Goal: Information Seeking & Learning: Learn about a topic

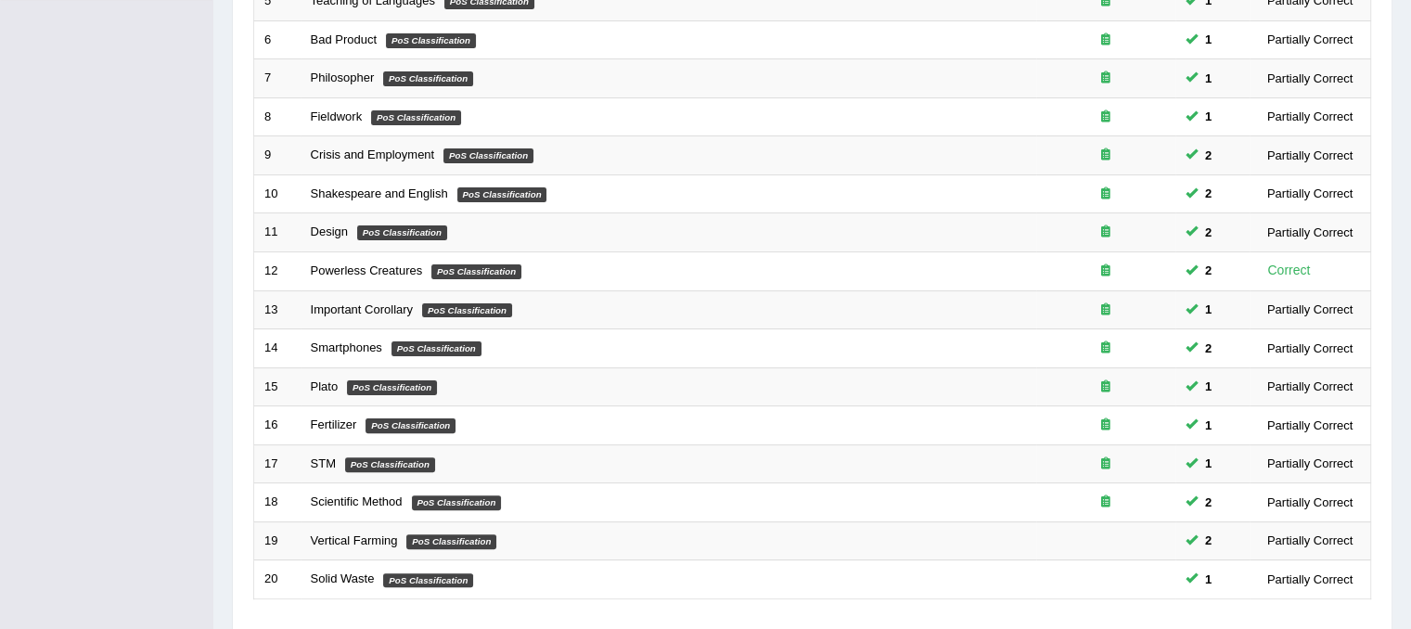
scroll to position [594, 0]
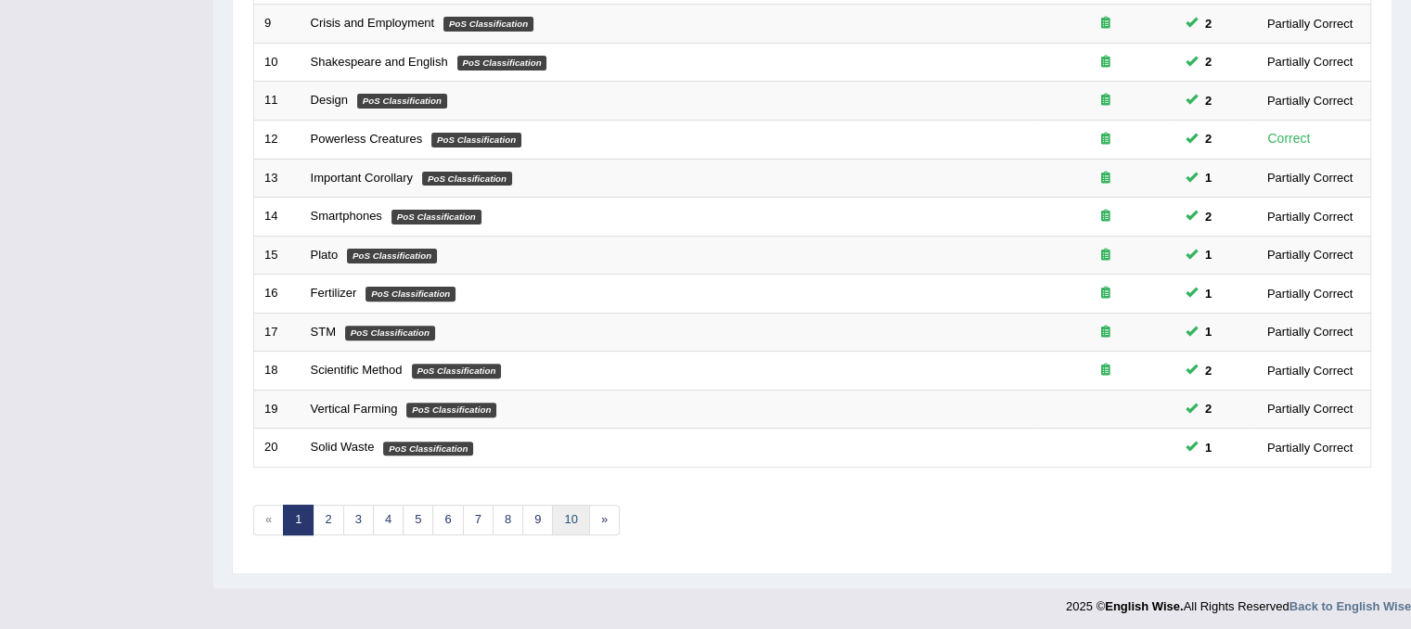
click at [568, 511] on link "10" at bounding box center [570, 520] width 37 height 31
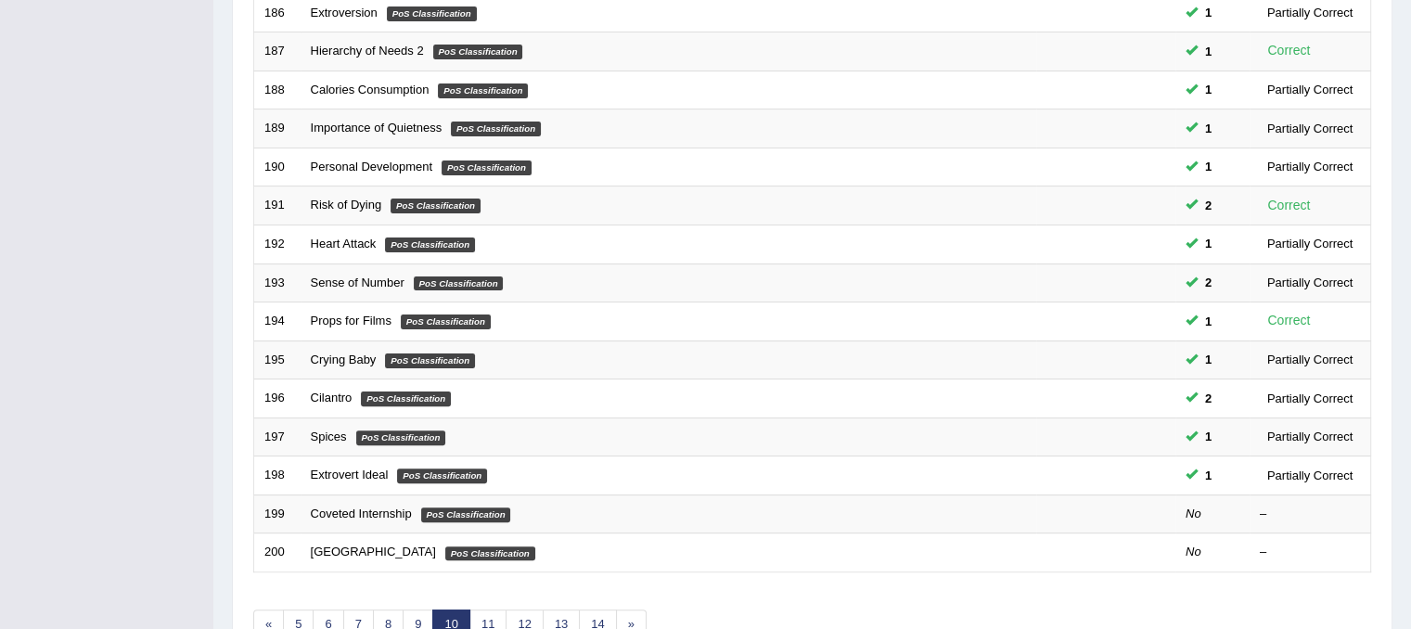
scroll to position [594, 0]
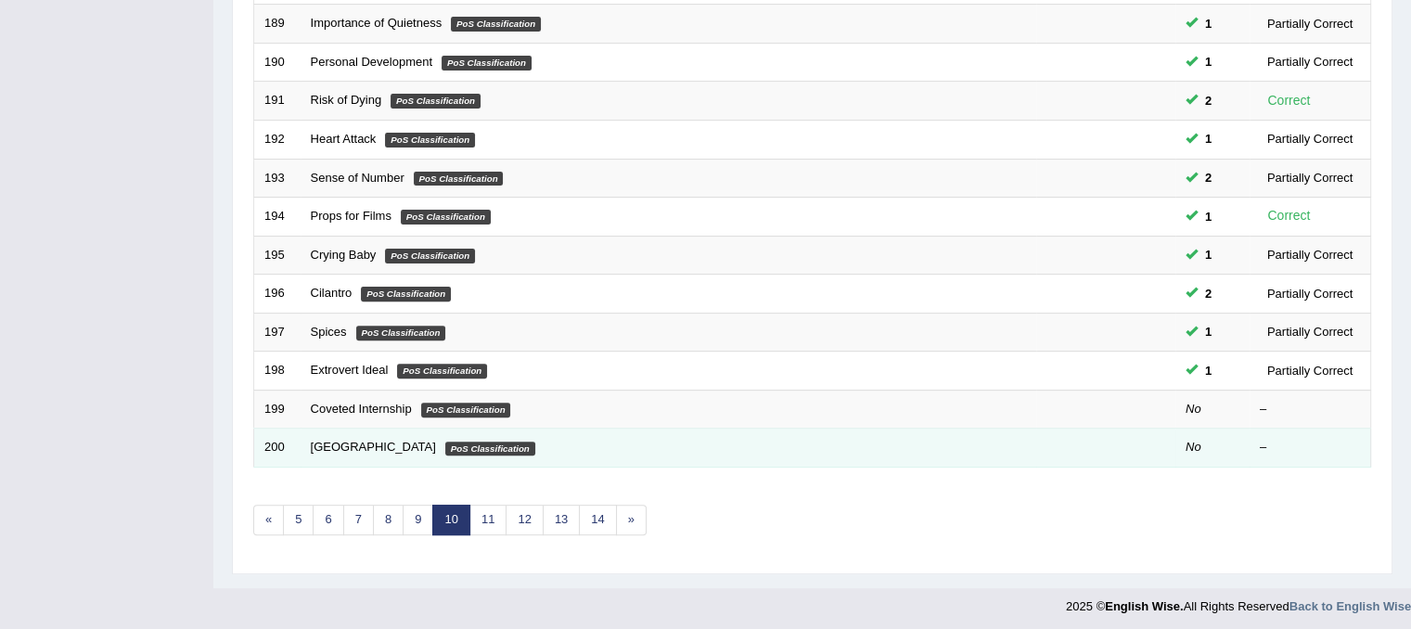
click at [370, 452] on td "Galapagos Islands PoS Classification" at bounding box center [669, 448] width 736 height 39
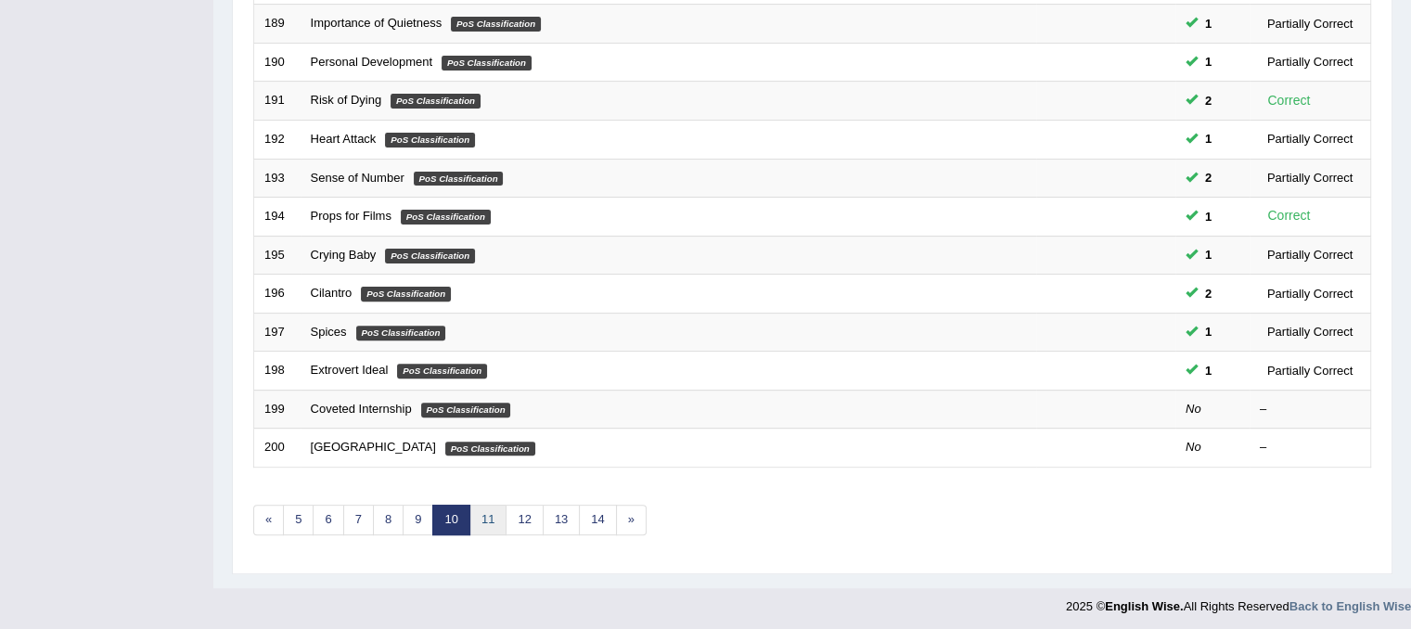
click at [480, 516] on link "11" at bounding box center [488, 520] width 37 height 31
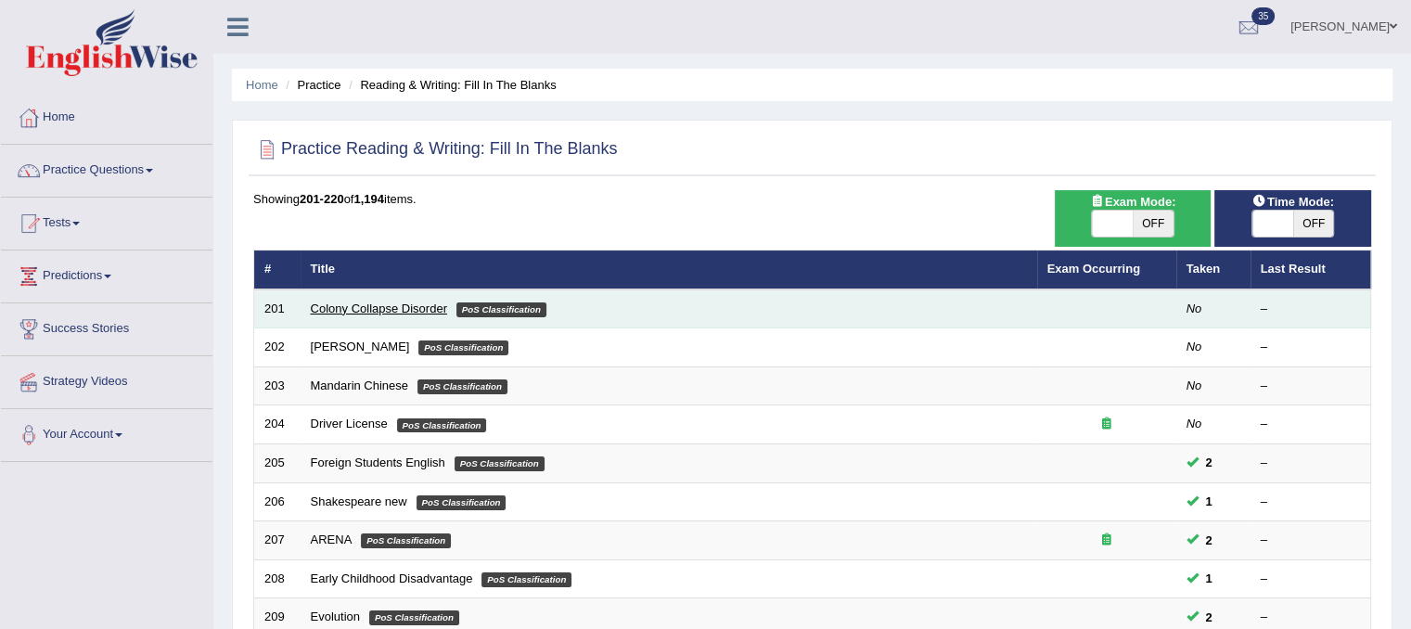
click at [382, 303] on link "Colony Collapse Disorder" at bounding box center [379, 309] width 136 height 14
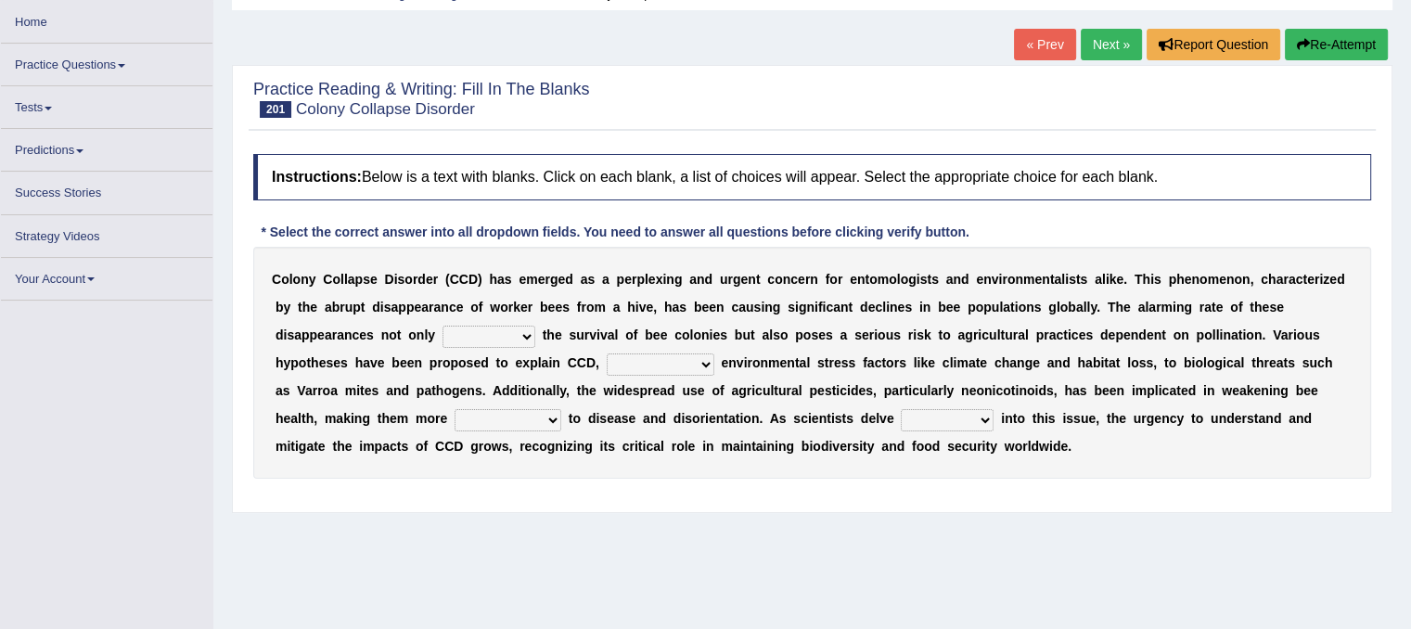
scroll to position [93, 0]
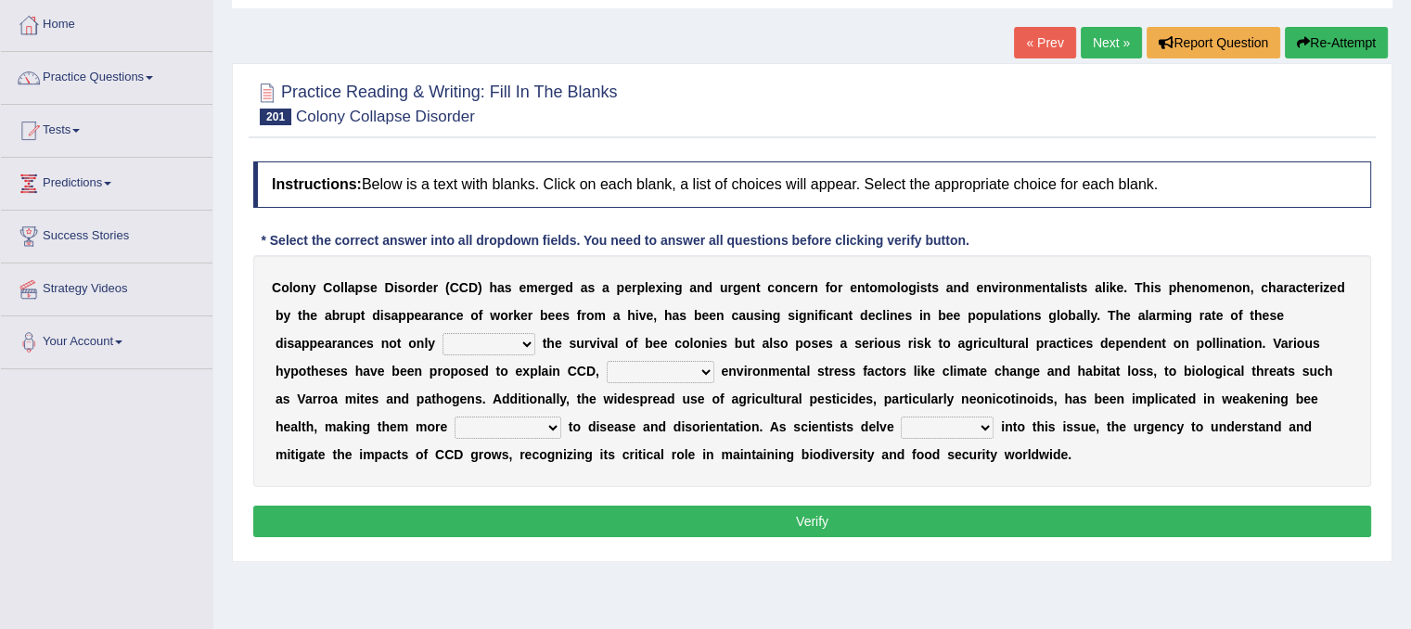
click at [514, 346] on select "justifies involves threatens reviews" at bounding box center [489, 344] width 93 height 22
select select "threatens"
click at [443, 333] on select "justifies involves threatens reviews" at bounding box center [489, 344] width 93 height 22
click at [672, 365] on select "based on ranging from other than together with" at bounding box center [661, 372] width 108 height 22
click at [607, 361] on select "based on ranging from other than together with" at bounding box center [661, 372] width 108 height 22
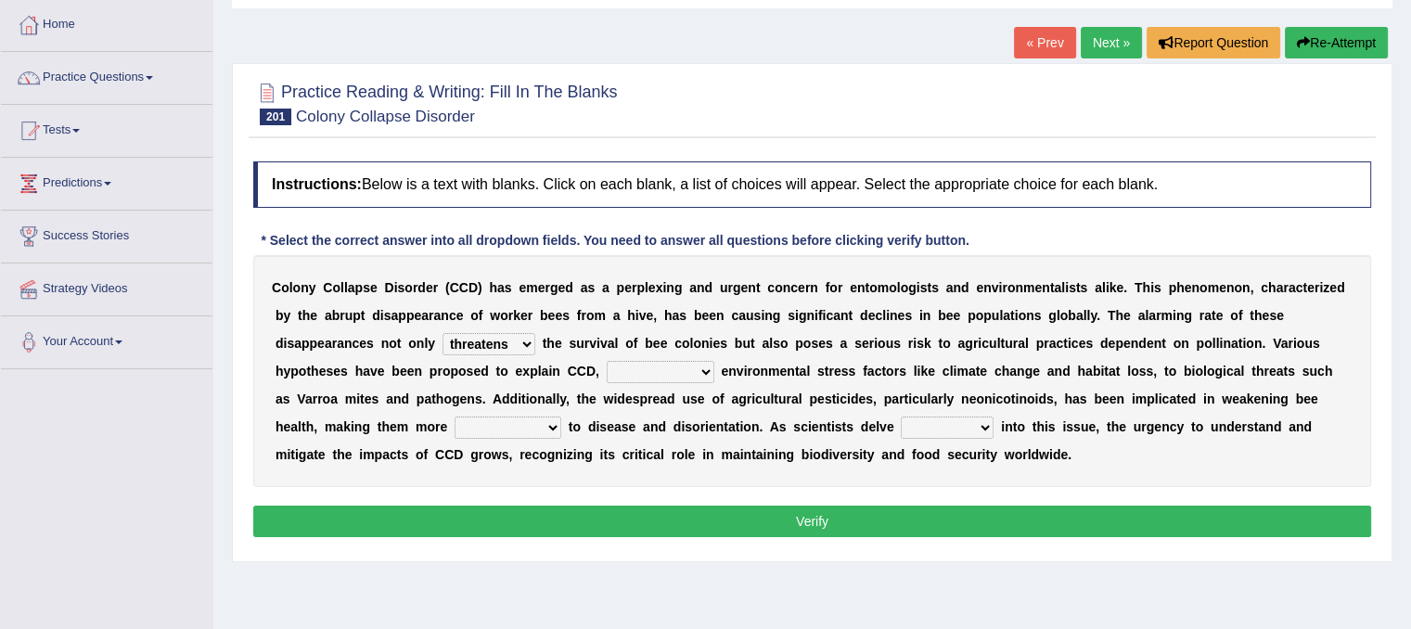
click at [668, 361] on select "based on ranging from other than together with" at bounding box center [661, 372] width 108 height 22
select select "based on"
click at [607, 361] on select "based on ranging from other than together with" at bounding box center [661, 372] width 108 height 22
click at [550, 419] on select "susceptible conventional prominent central" at bounding box center [508, 428] width 107 height 22
click at [455, 417] on select "susceptible conventional prominent central" at bounding box center [508, 428] width 107 height 22
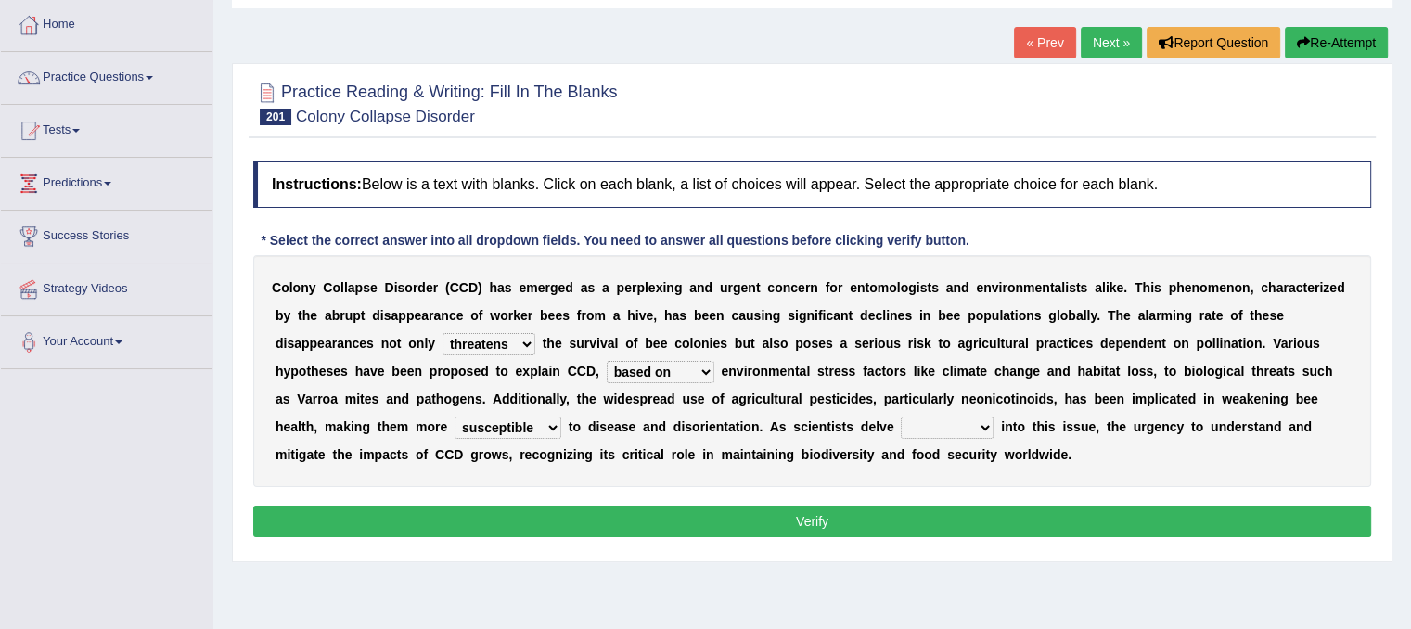
click at [529, 418] on select "susceptible conventional prominent central" at bounding box center [508, 428] width 107 height 22
select select "prominent"
click at [455, 417] on select "susceptible conventional prominent central" at bounding box center [508, 428] width 107 height 22
click at [953, 417] on select "faster higher wider deeper" at bounding box center [947, 428] width 93 height 22
select select "wider"
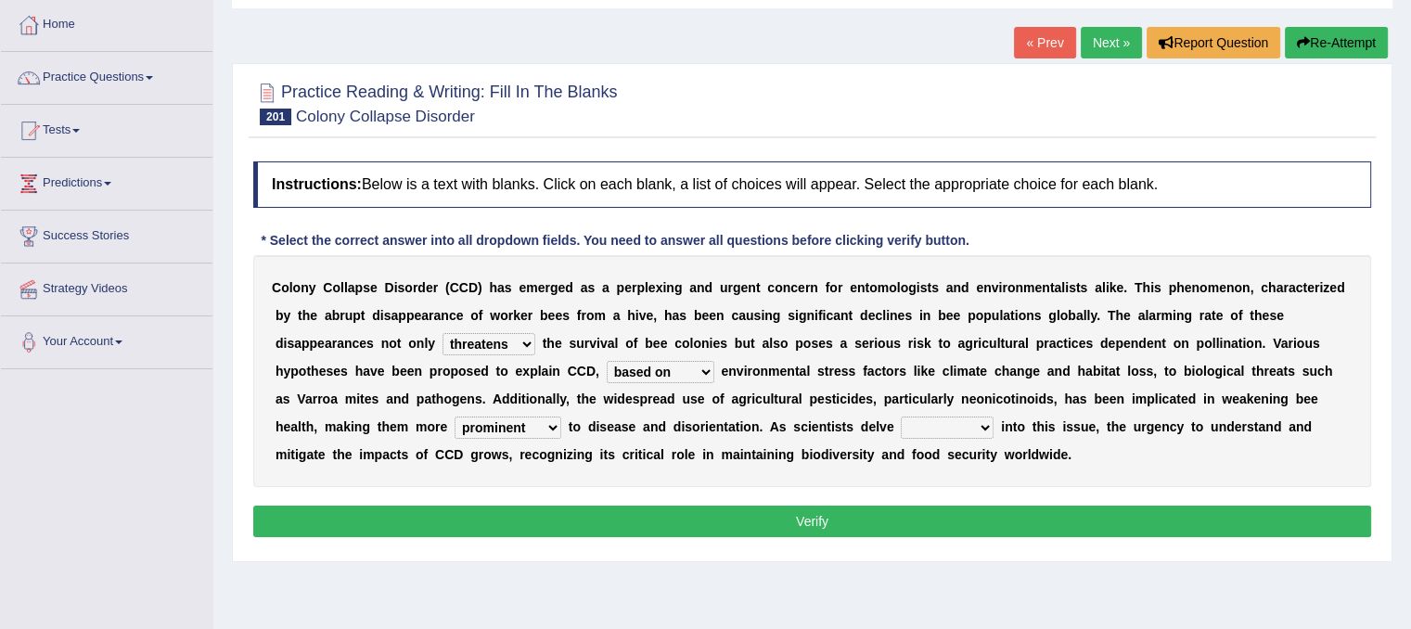
click at [901, 417] on select "faster higher wider deeper" at bounding box center [947, 428] width 93 height 22
click at [892, 515] on button "Verify" at bounding box center [812, 522] width 1118 height 32
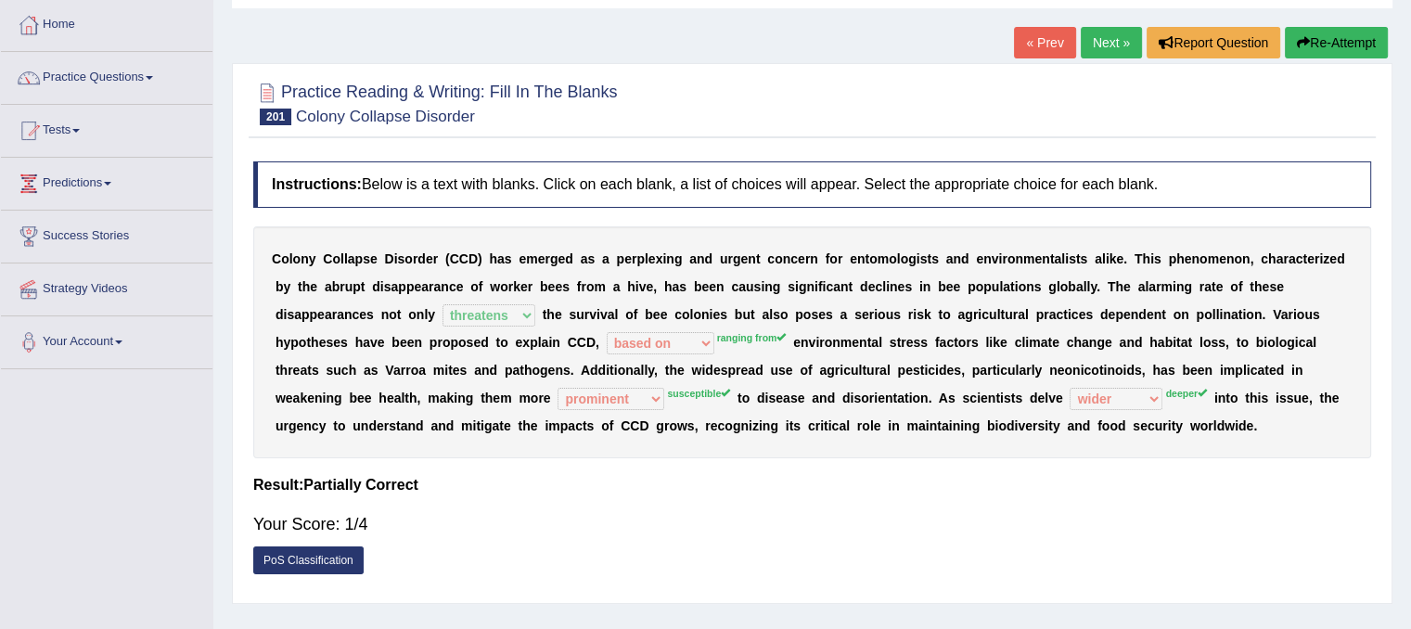
click at [1319, 42] on button "Re-Attempt" at bounding box center [1336, 43] width 103 height 32
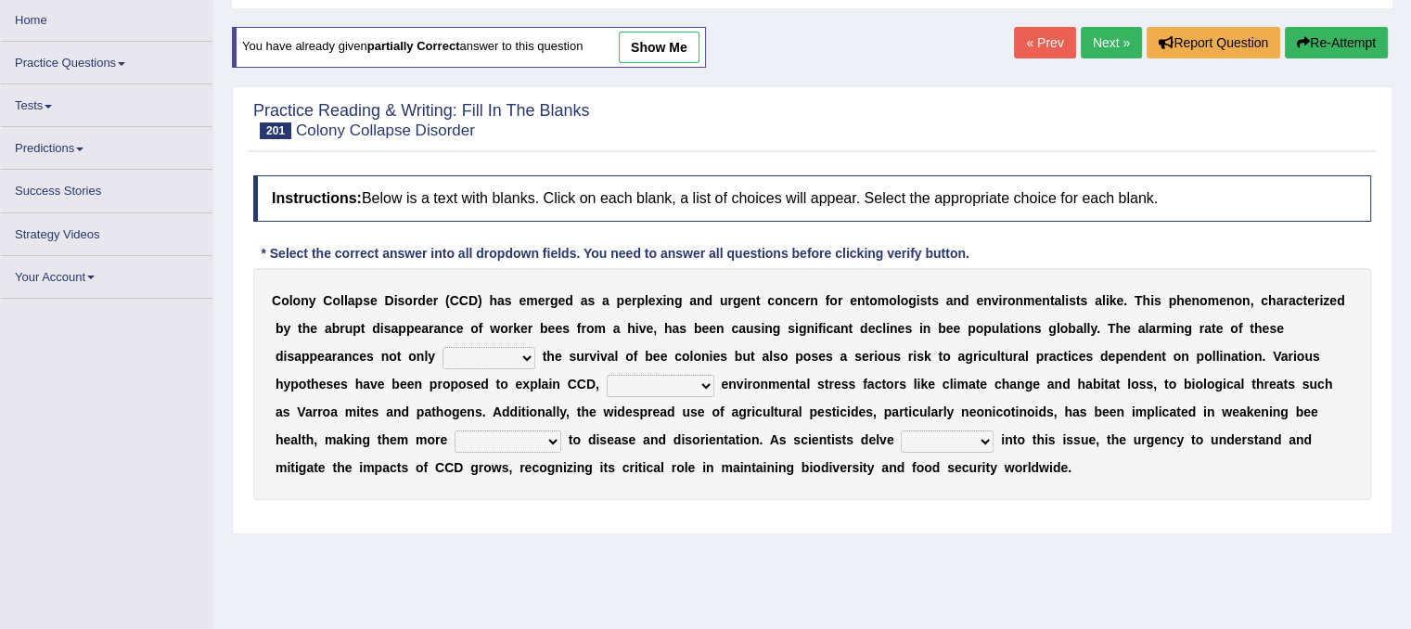
click at [520, 361] on select "justifies involves threatens reviews" at bounding box center [489, 358] width 93 height 22
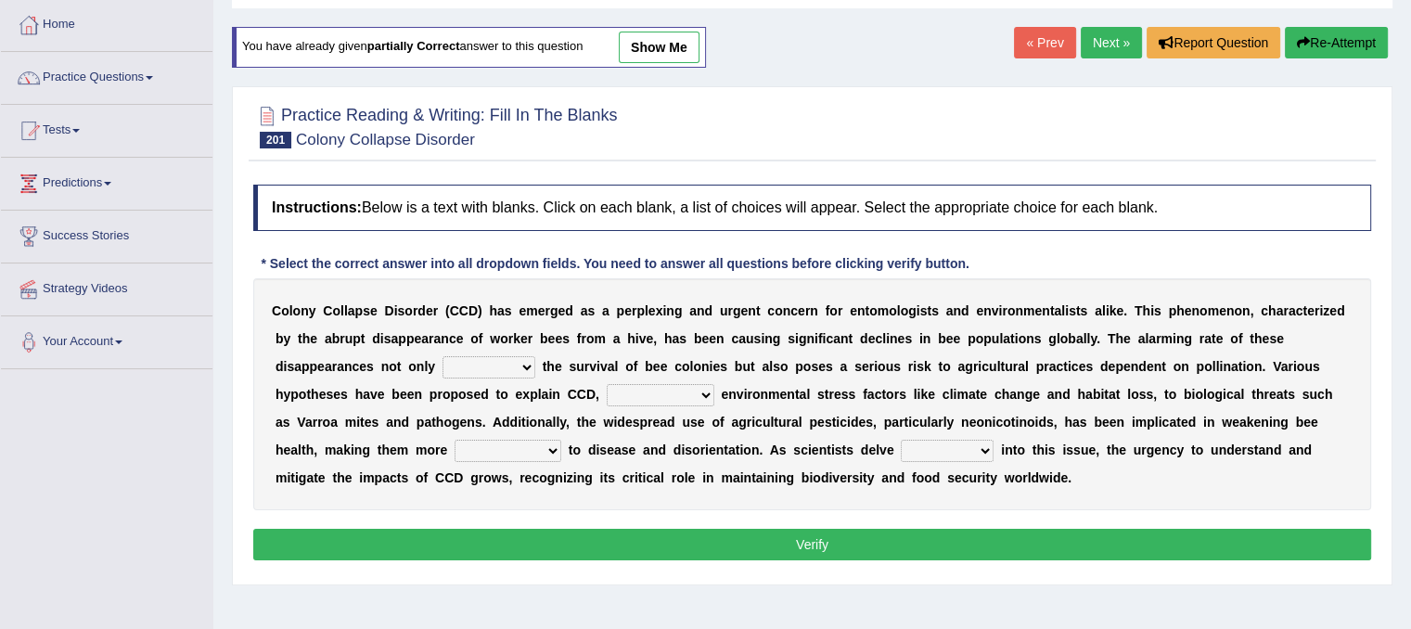
select select "threatens"
click at [443, 356] on select "justifies involves threatens reviews" at bounding box center [489, 367] width 93 height 22
click at [693, 388] on select "based on ranging from other than together with" at bounding box center [661, 395] width 108 height 22
select select "other than"
click at [607, 384] on select "based on ranging from other than together with" at bounding box center [661, 395] width 108 height 22
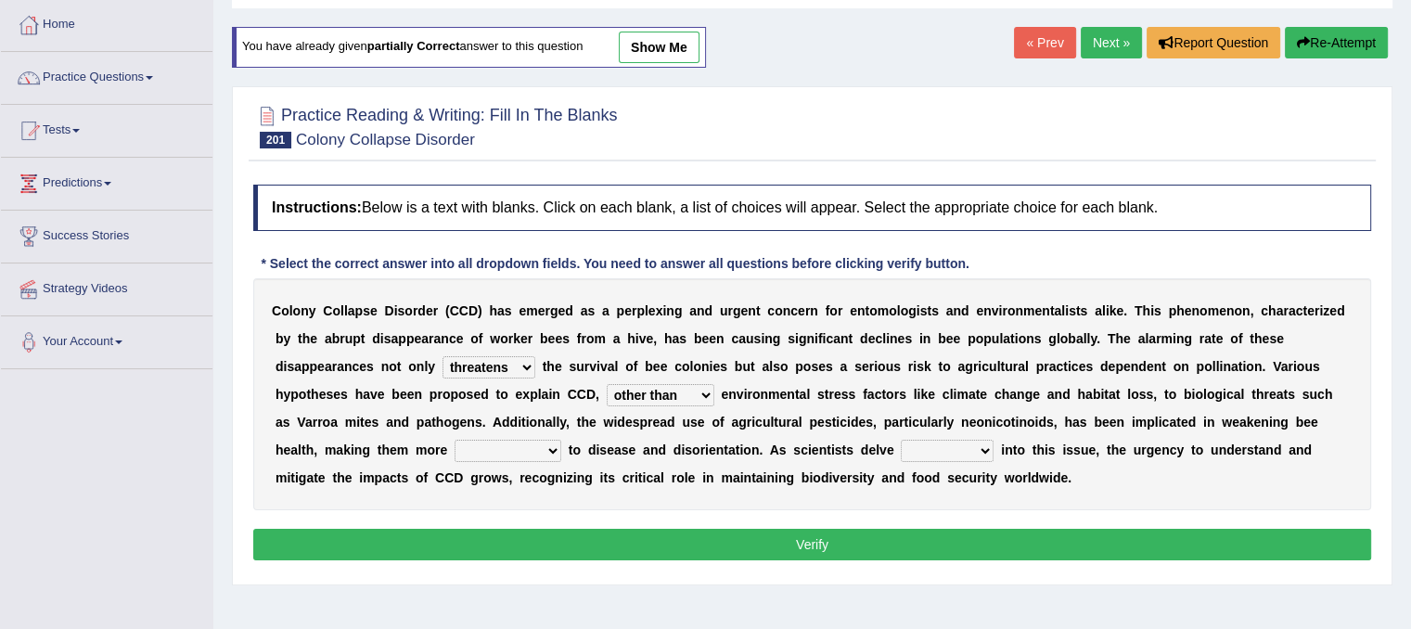
click at [544, 444] on select "susceptible conventional prominent central" at bounding box center [508, 451] width 107 height 22
select select "susceptible"
click at [455, 440] on select "susceptible conventional prominent central" at bounding box center [508, 451] width 107 height 22
click at [931, 441] on select "faster higher wider deeper" at bounding box center [947, 451] width 93 height 22
click at [901, 440] on select "faster higher wider deeper" at bounding box center [947, 451] width 93 height 22
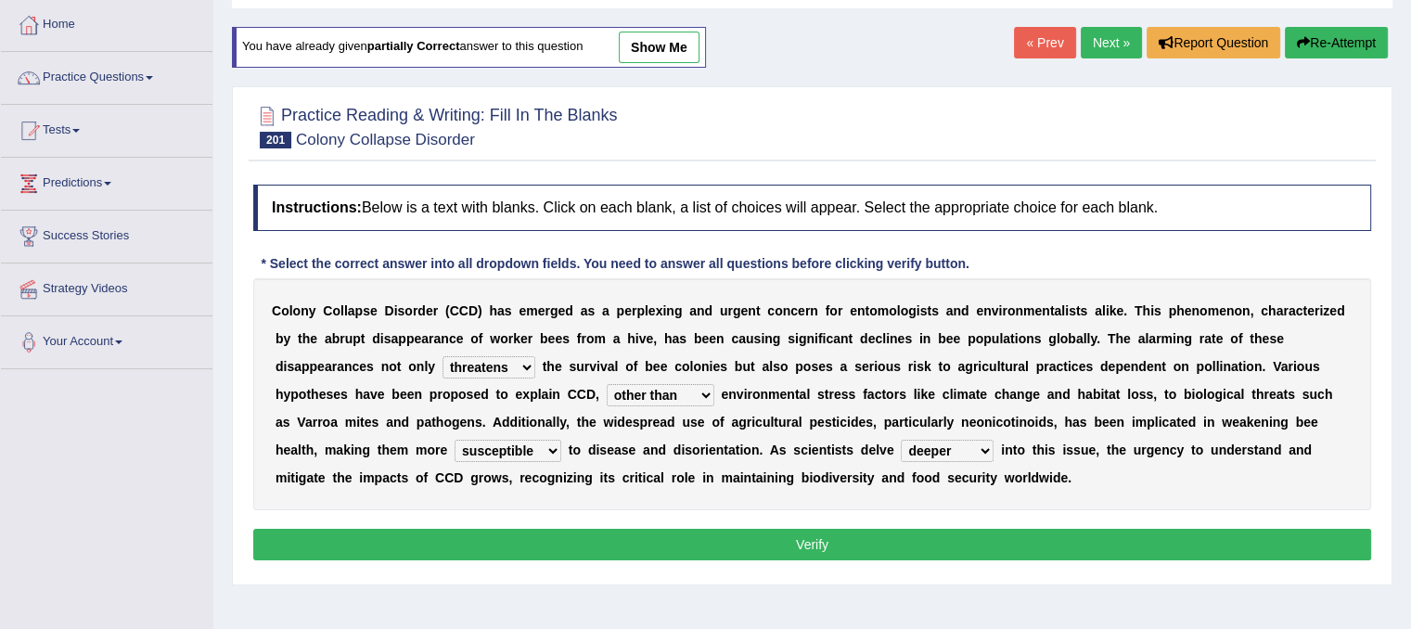
click at [949, 451] on select "faster higher wider deeper" at bounding box center [947, 451] width 93 height 22
select select "faster"
click at [901, 440] on select "faster higher wider deeper" at bounding box center [947, 451] width 93 height 22
click at [845, 537] on button "Verify" at bounding box center [812, 545] width 1118 height 32
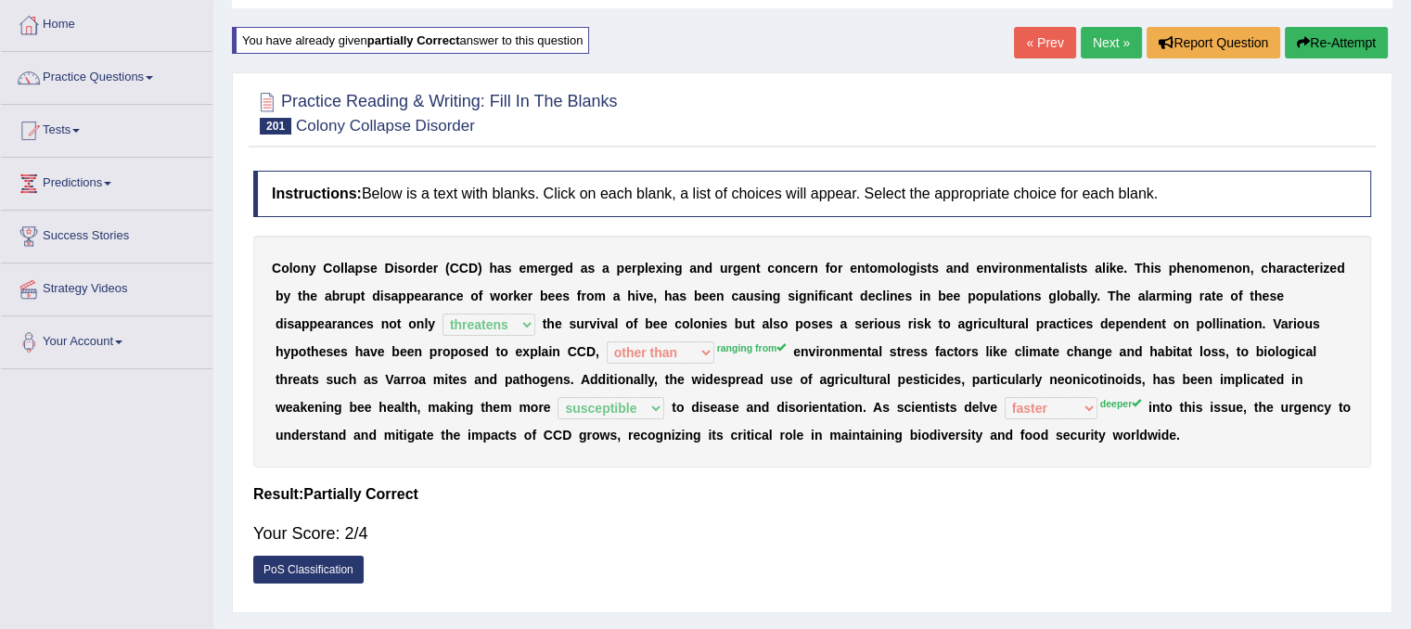
click at [317, 566] on link "PoS Classification" at bounding box center [308, 570] width 110 height 28
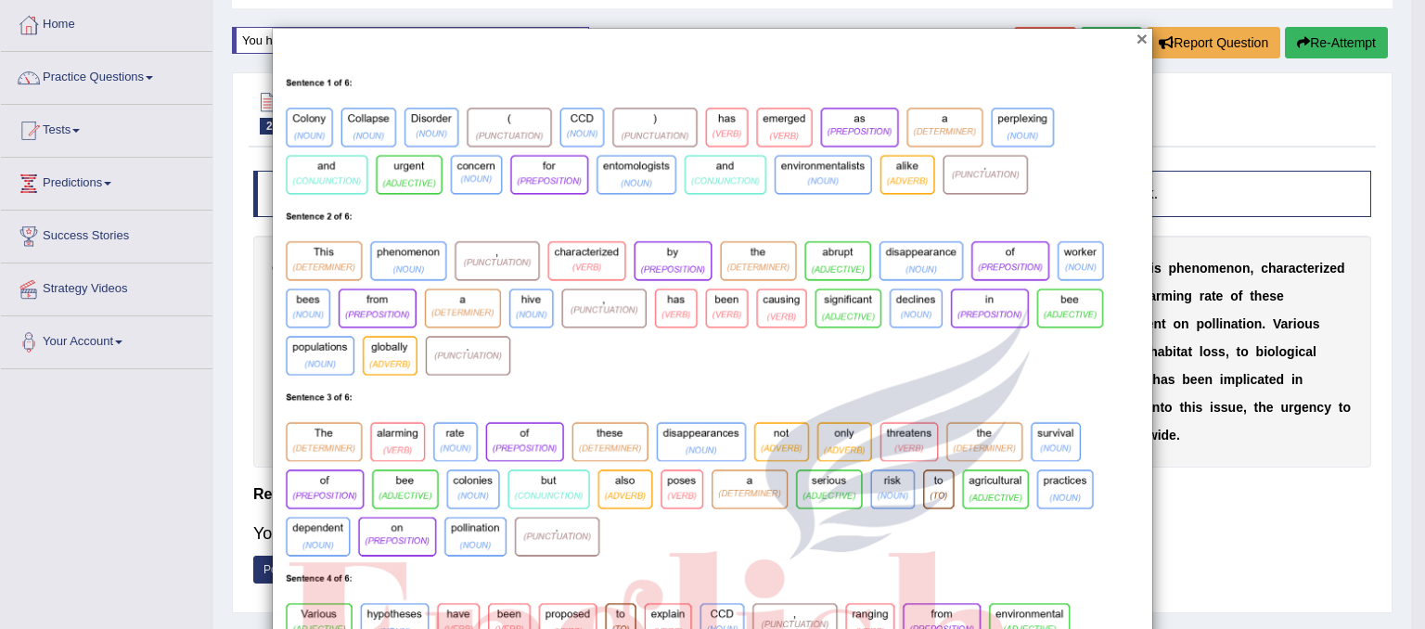
click at [1137, 34] on button "×" at bounding box center [1142, 38] width 11 height 19
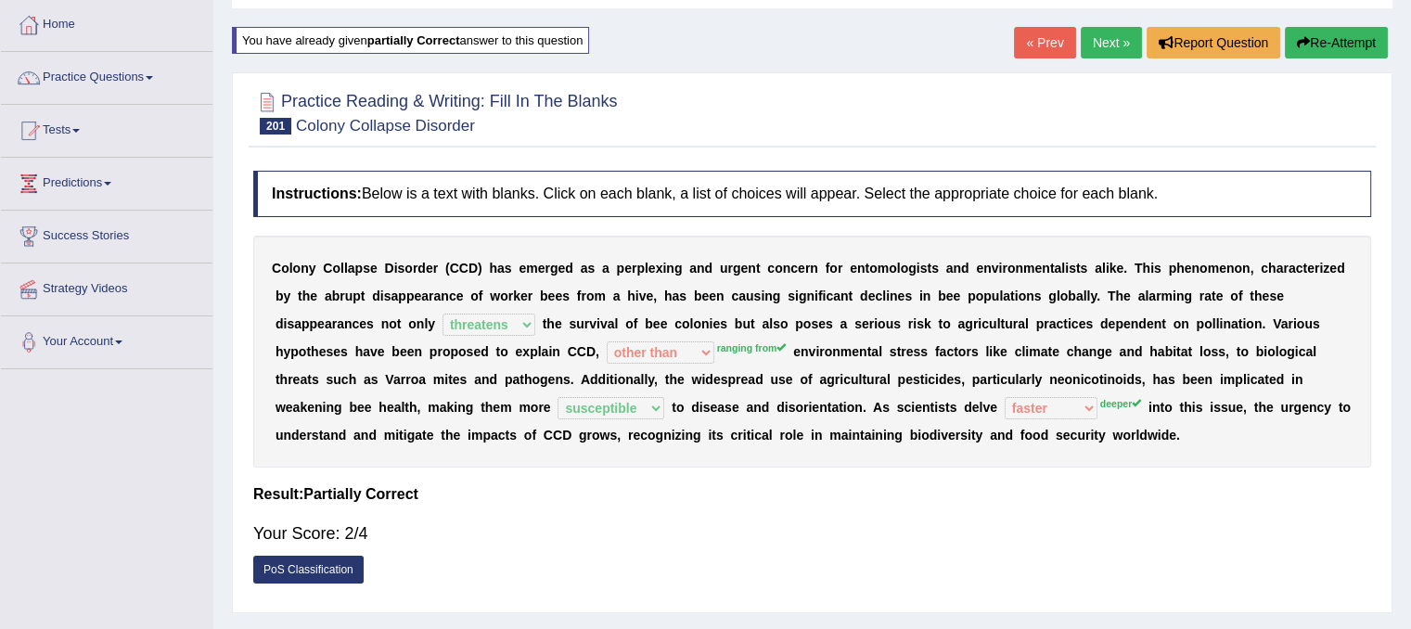
click at [339, 561] on link "PoS Classification" at bounding box center [308, 570] width 110 height 28
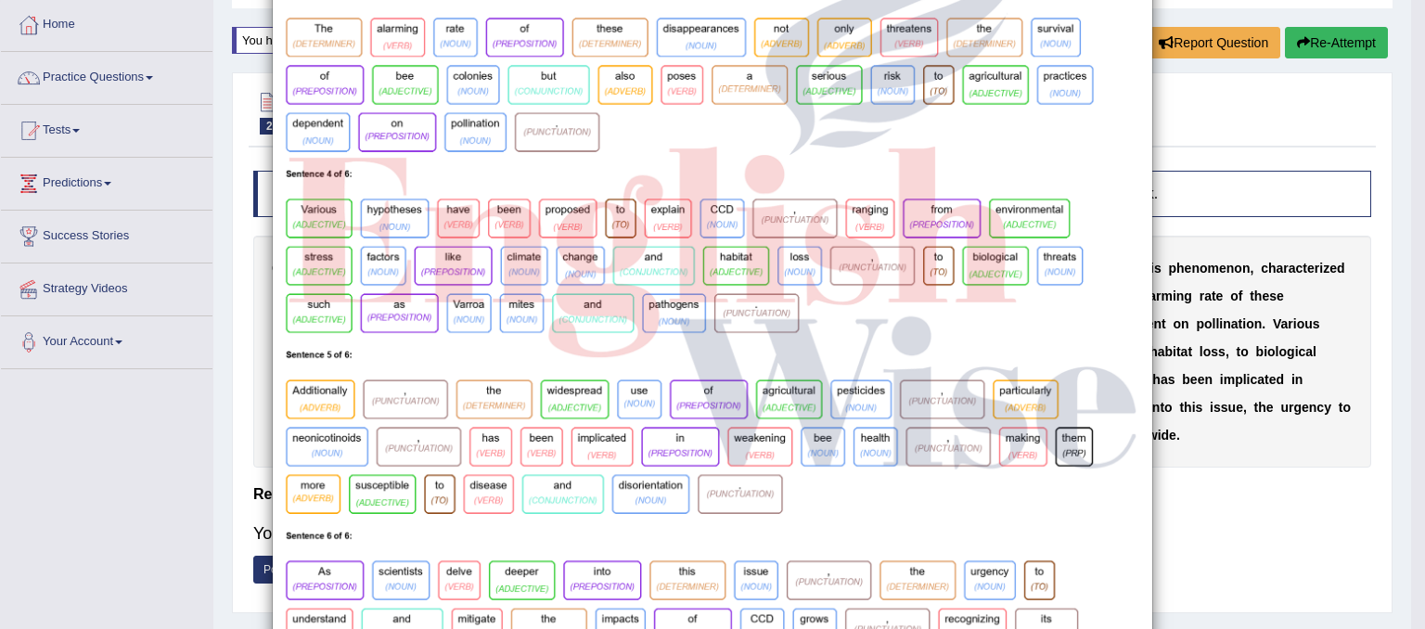
scroll to position [530, 0]
